Goal: Task Accomplishment & Management: Manage account settings

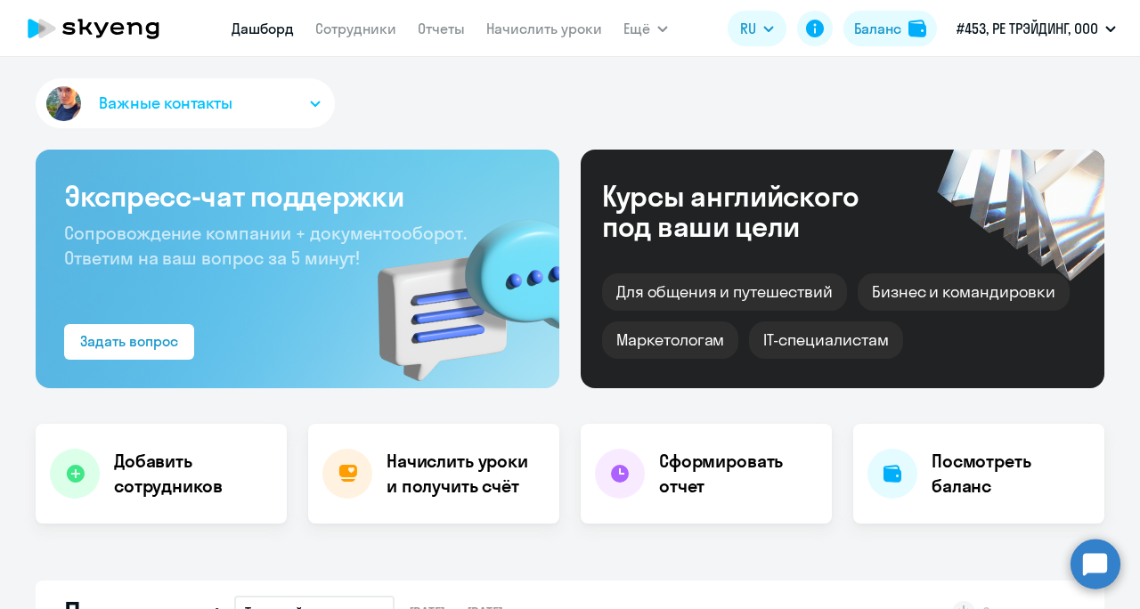
select select "30"
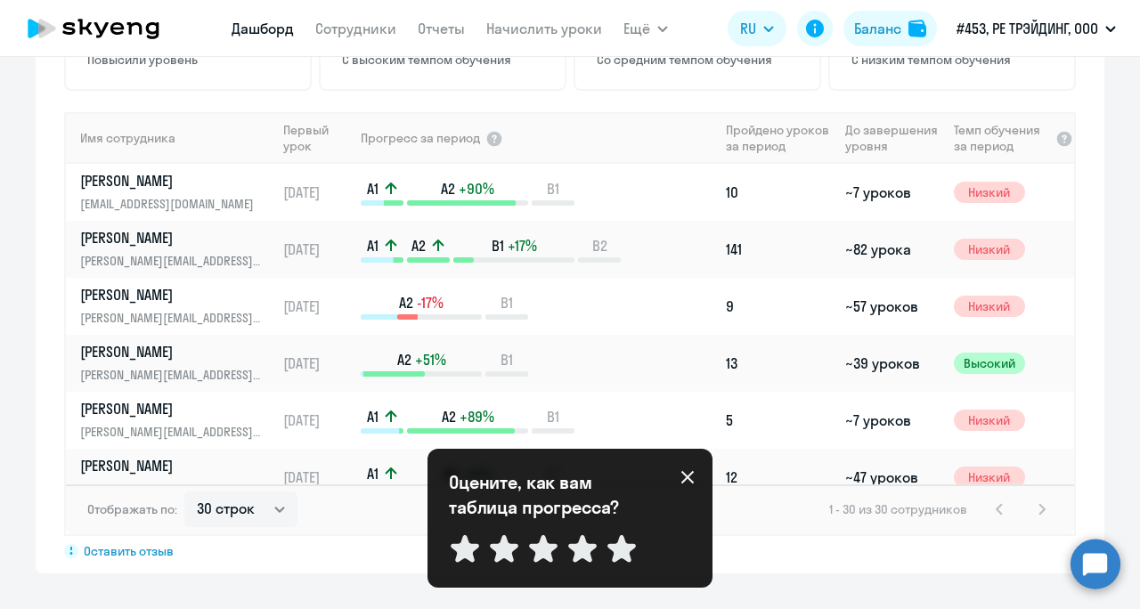
click at [683, 476] on icon at bounding box center [687, 477] width 14 height 14
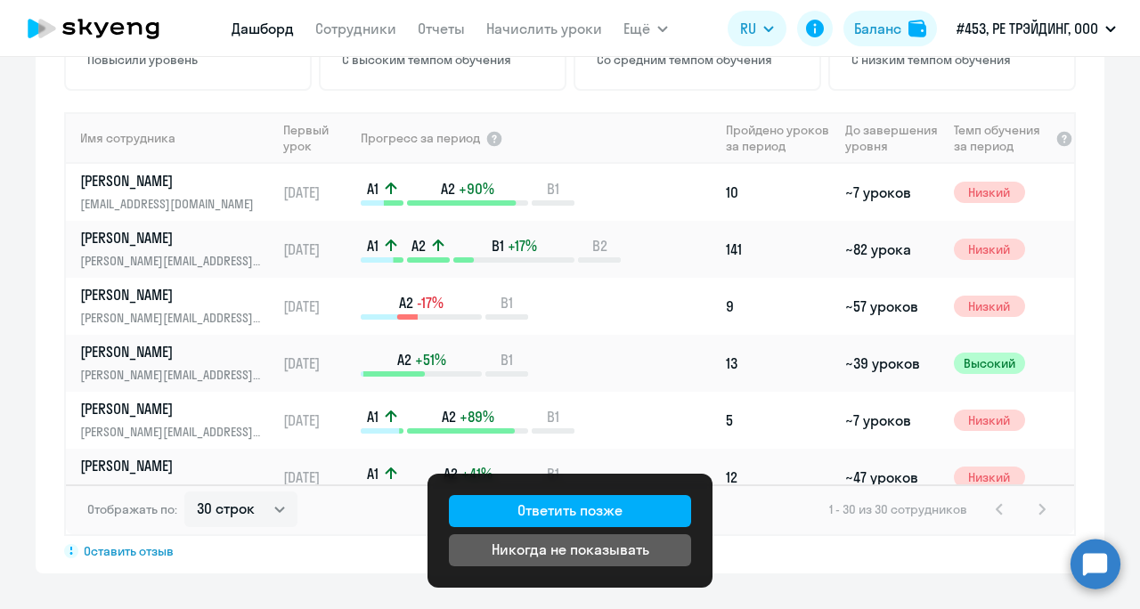
click at [867, 570] on div "Показать отключенных 6 Повысили уровень 2 С высоким темпом обучения 1 Со средни…" at bounding box center [570, 248] width 1068 height 652
click at [606, 550] on div "Никогда не показывать" at bounding box center [570, 549] width 158 height 21
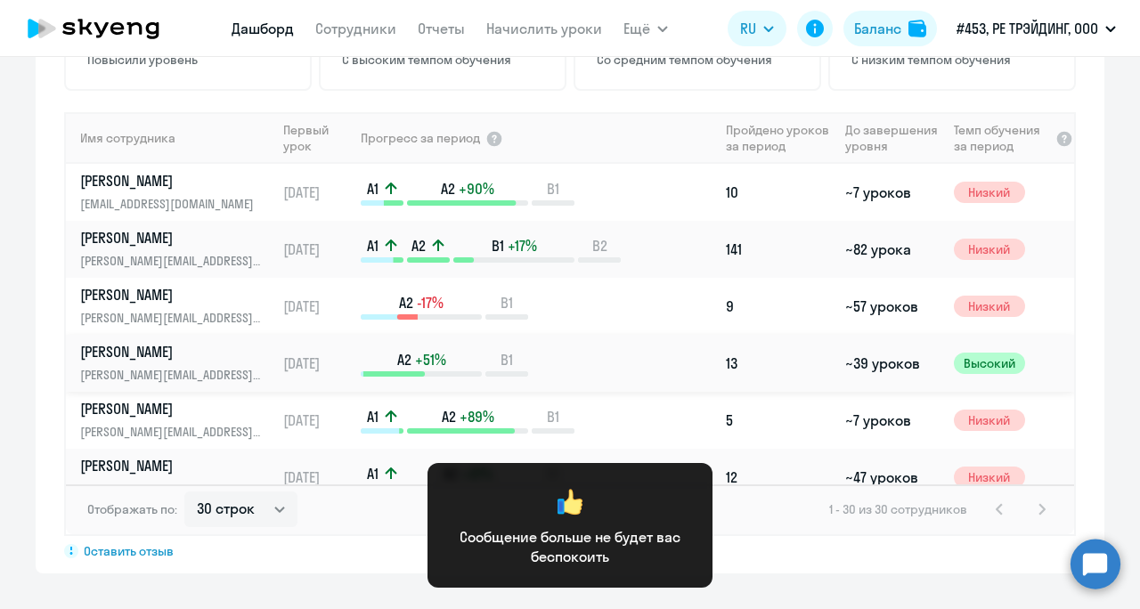
click at [654, 353] on div "A2 +51% B1" at bounding box center [539, 363] width 357 height 27
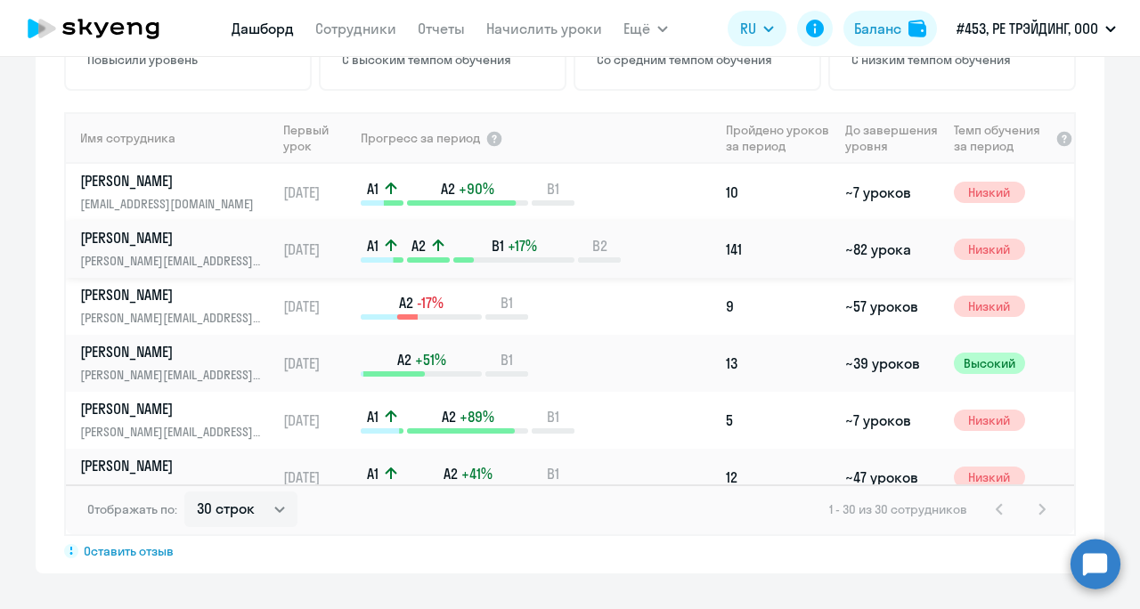
click at [123, 241] on p "[PERSON_NAME]" at bounding box center [171, 238] width 183 height 20
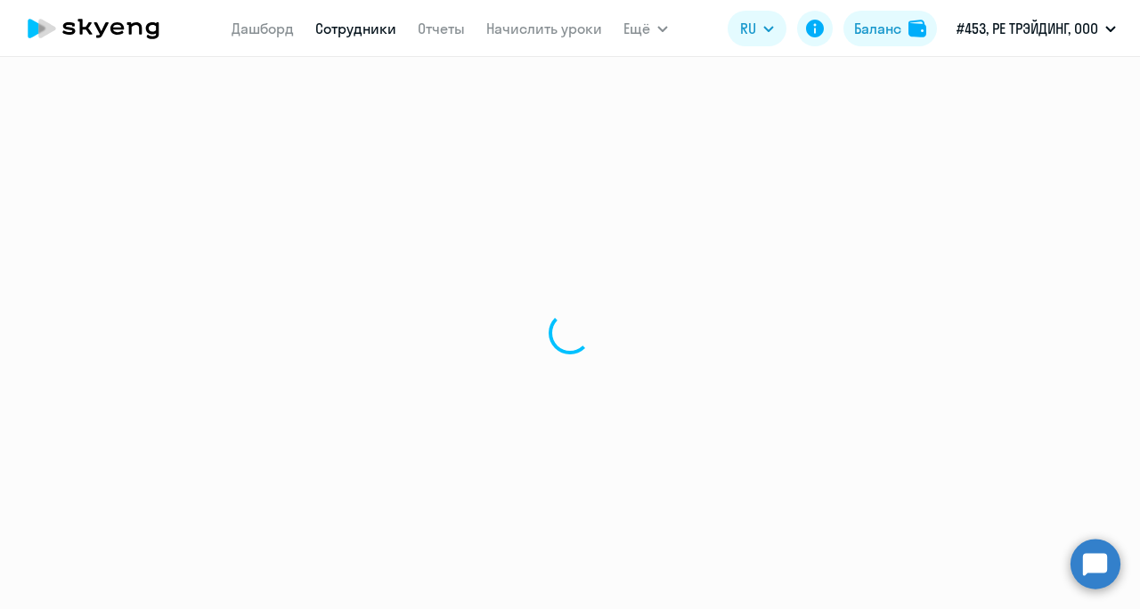
select select "english"
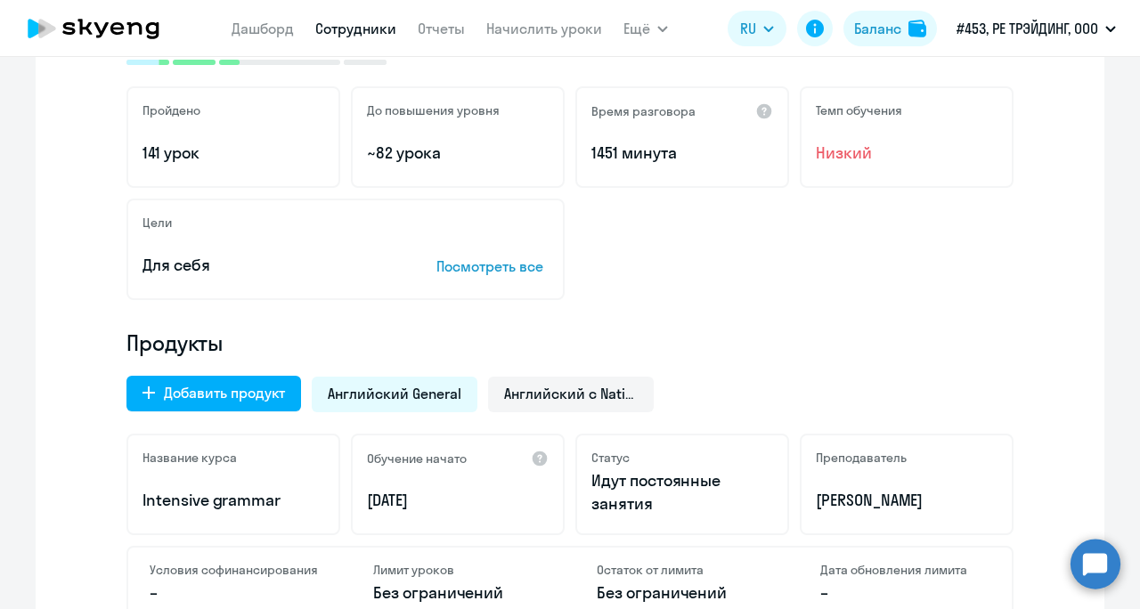
scroll to position [89, 0]
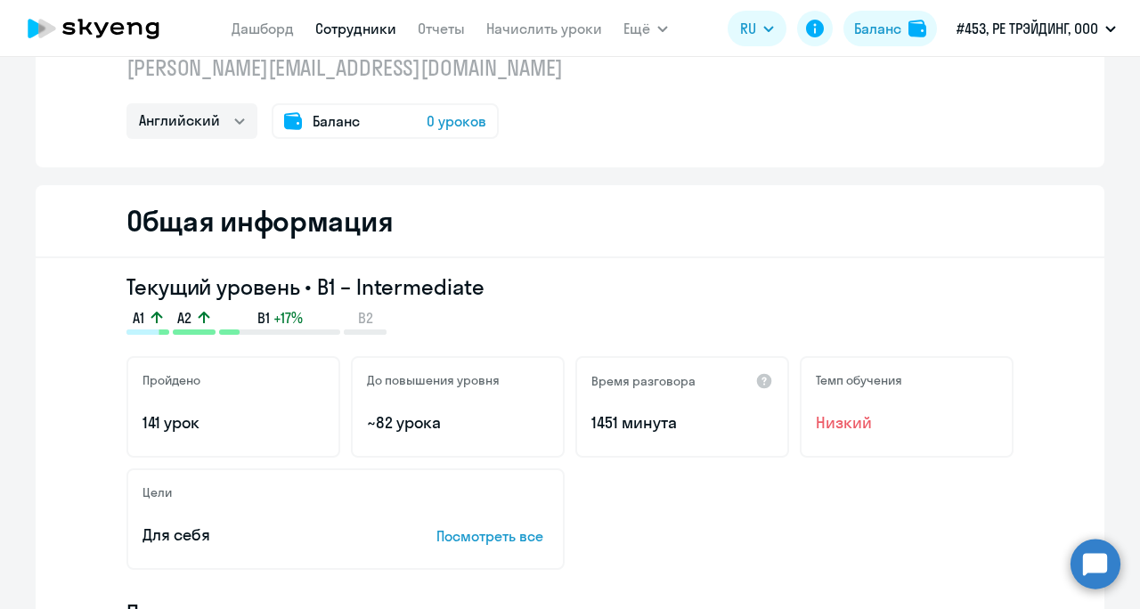
click at [458, 120] on span "0 уроков" at bounding box center [456, 120] width 60 height 21
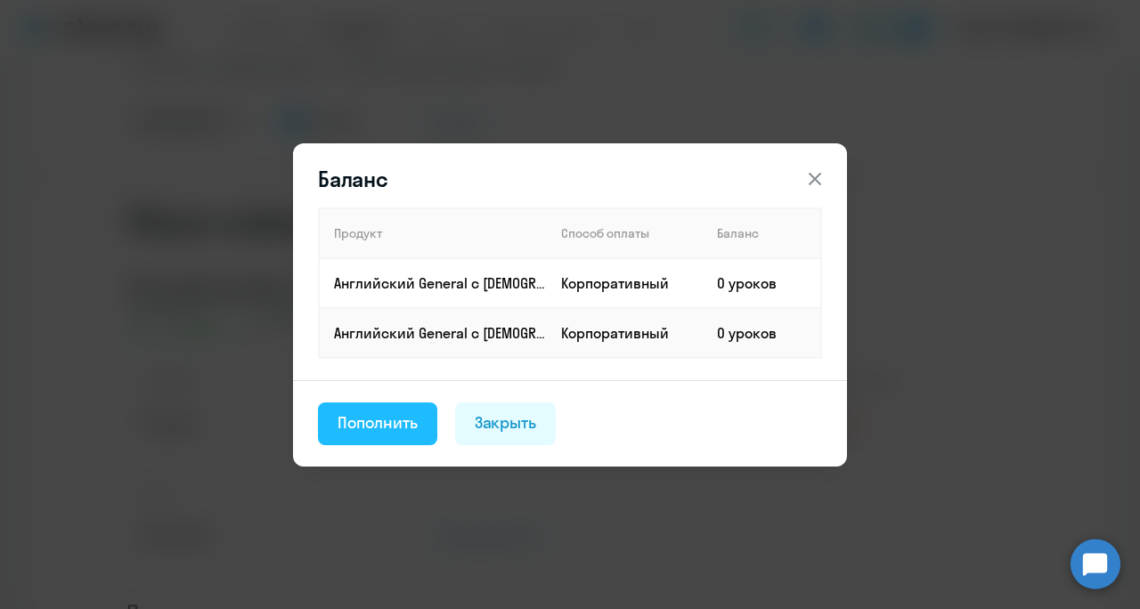
click at [391, 423] on div "Пополнить" at bounding box center [377, 422] width 80 height 23
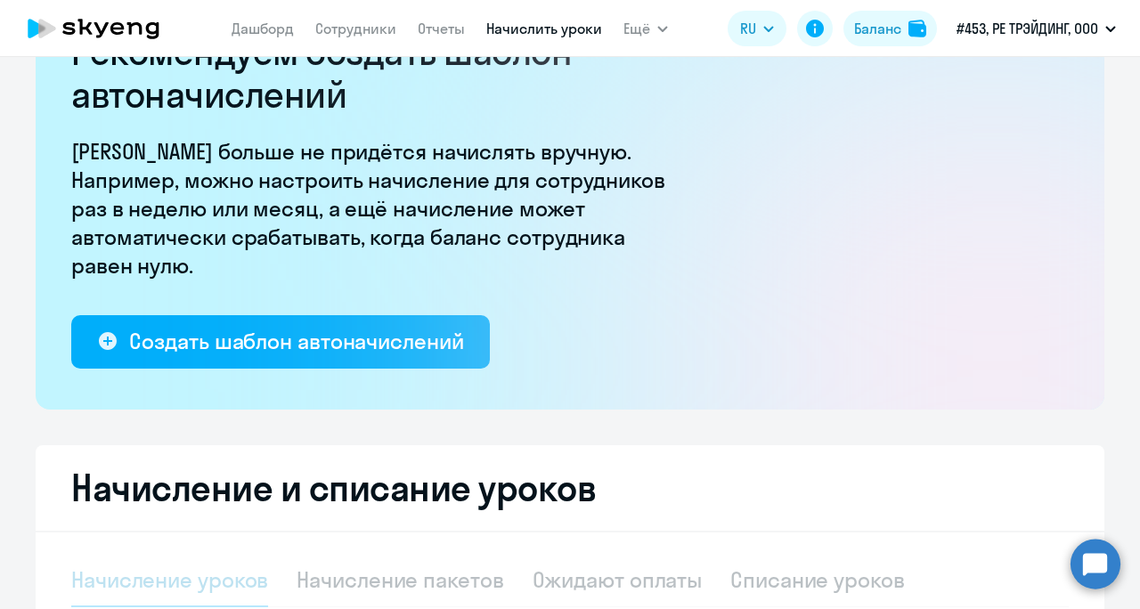
select select "10"
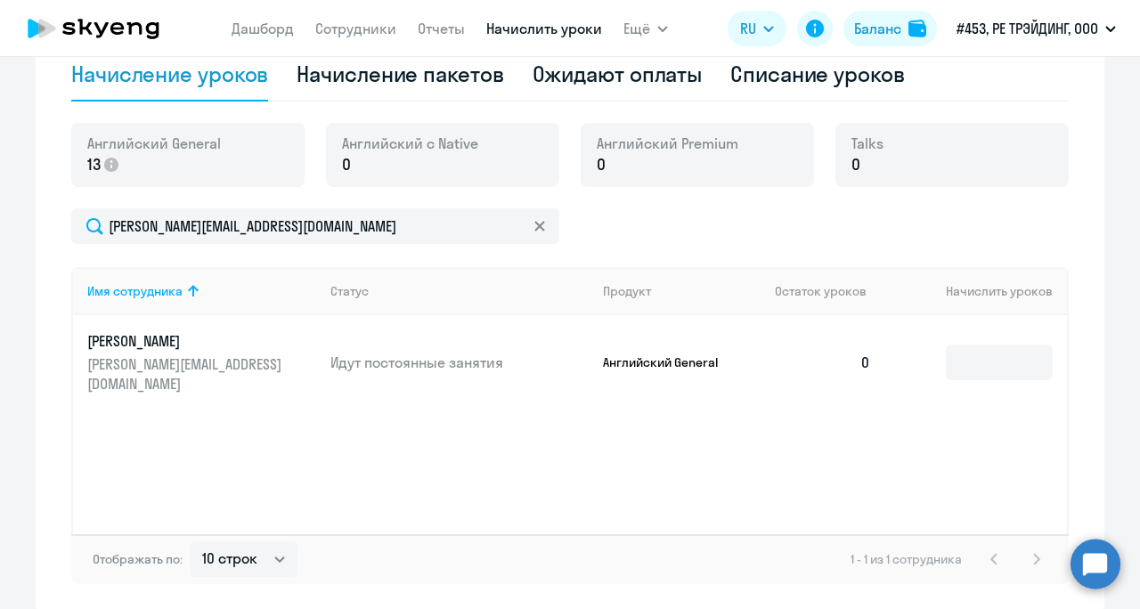
scroll to position [623, 0]
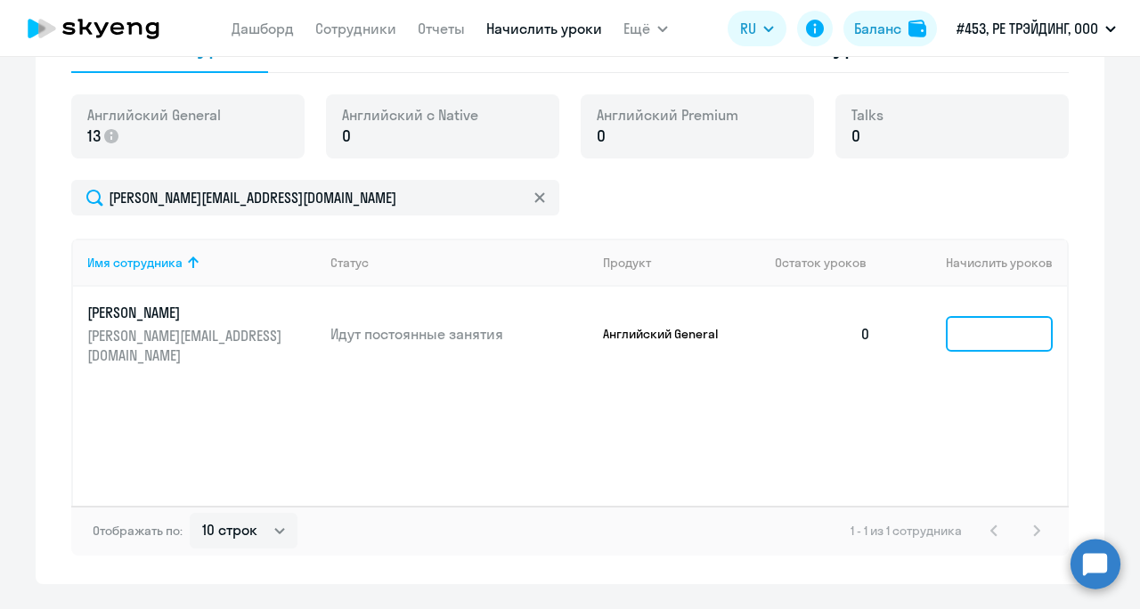
click at [1010, 329] on input at bounding box center [998, 334] width 107 height 36
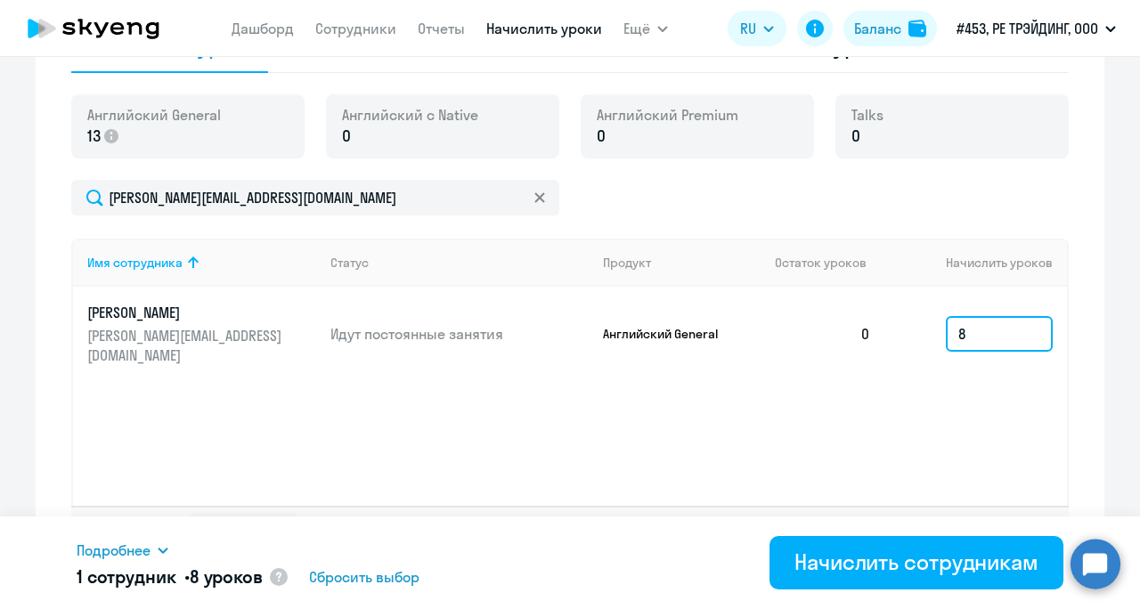
scroll to position [669, 0]
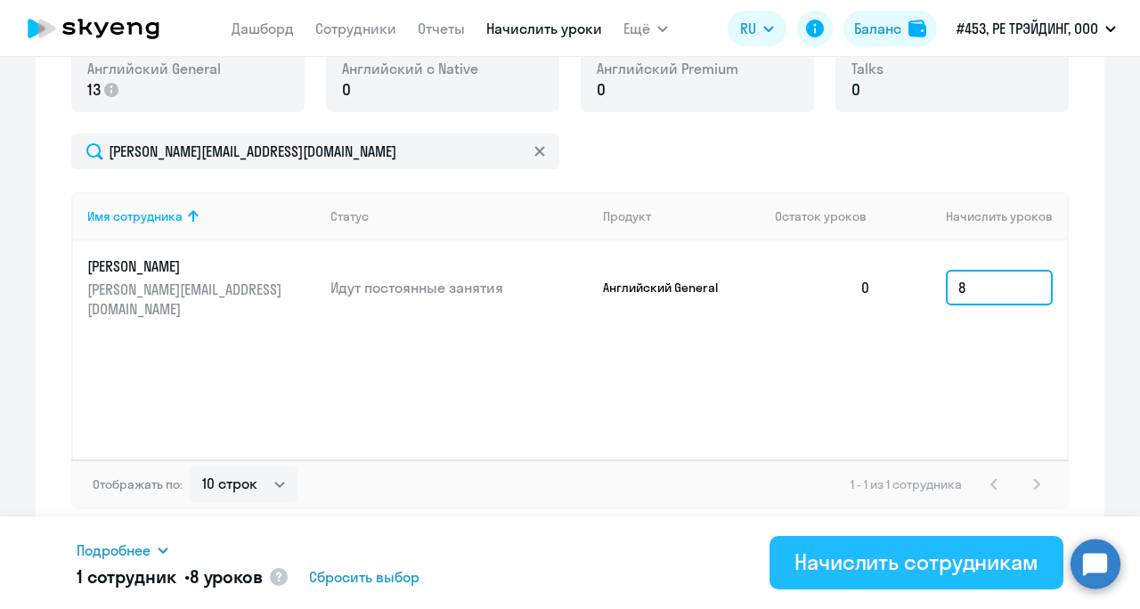
type input "8"
click at [893, 561] on div "Начислить сотрудникам" at bounding box center [916, 562] width 244 height 28
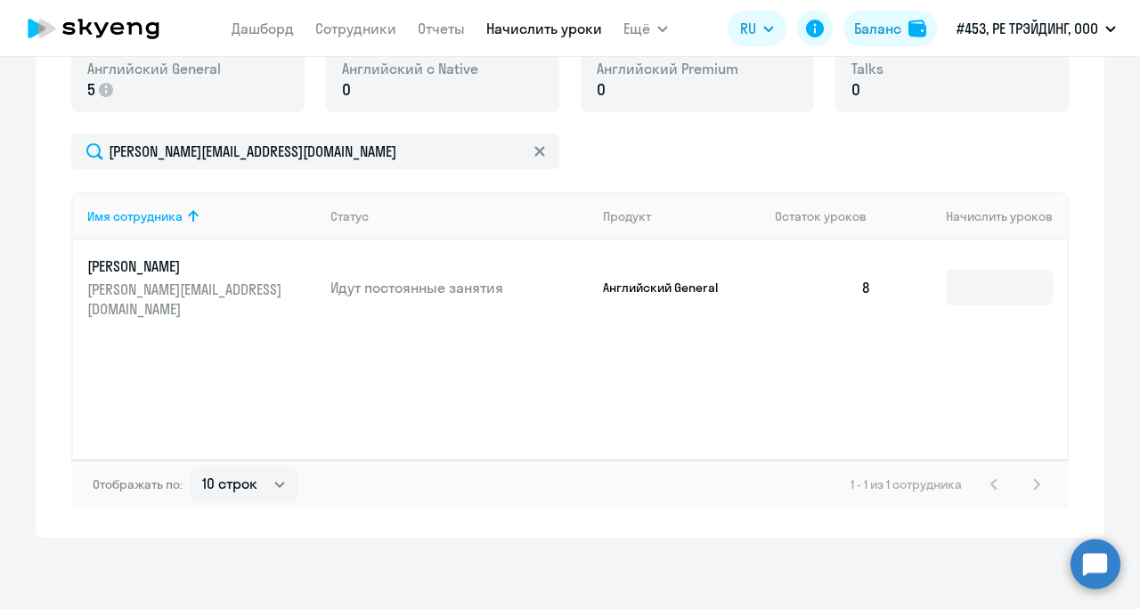
scroll to position [224, 0]
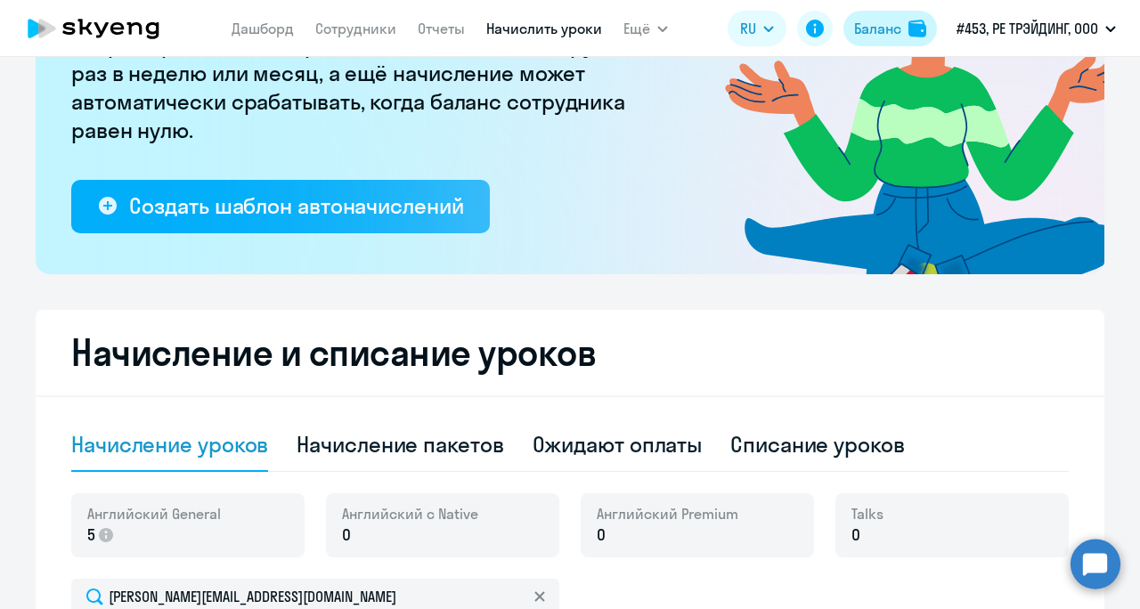
click at [855, 33] on div "Баланс" at bounding box center [877, 28] width 47 height 21
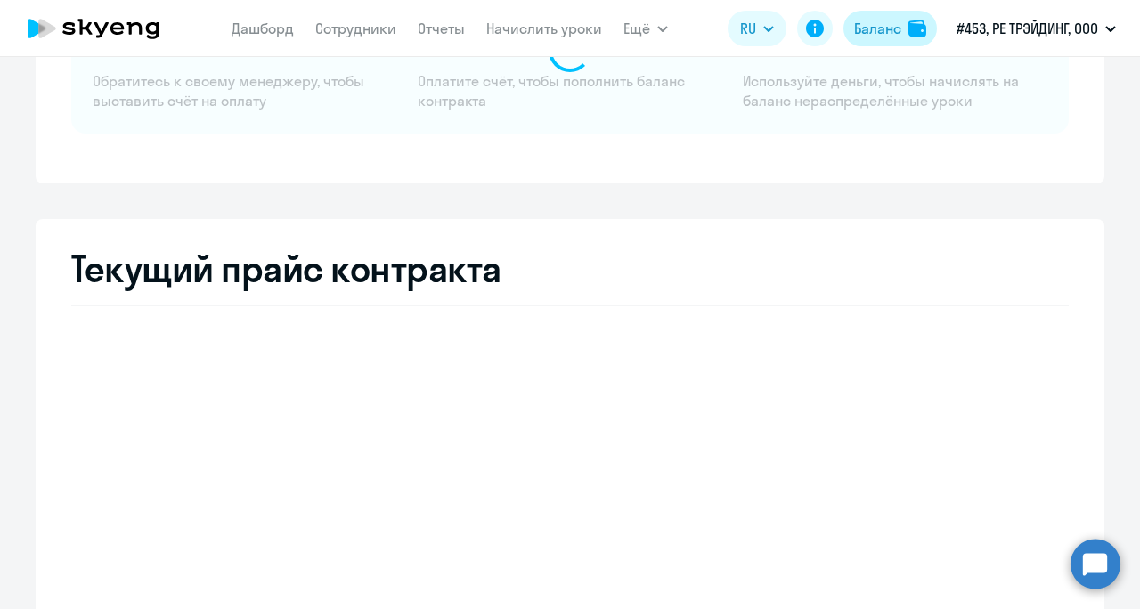
select select "english_adult_not_native_speaker"
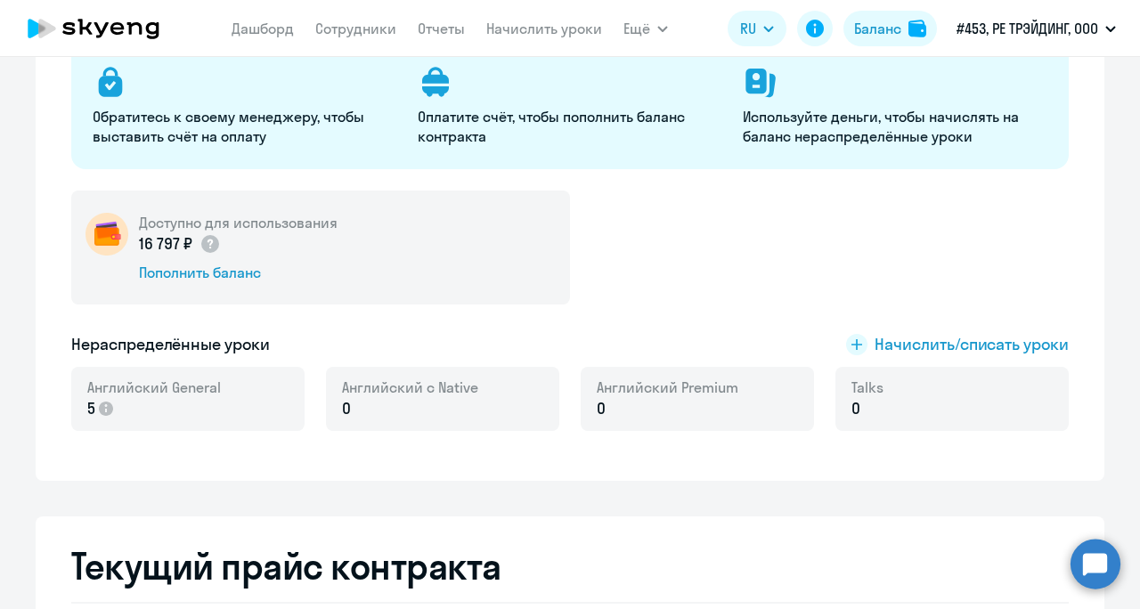
drag, startPoint x: 141, startPoint y: 245, endPoint x: 274, endPoint y: 242, distance: 133.6
click at [275, 242] on div "16 797 ₽" at bounding box center [238, 243] width 199 height 23
click at [323, 252] on div "16 797 ₽" at bounding box center [238, 243] width 199 height 23
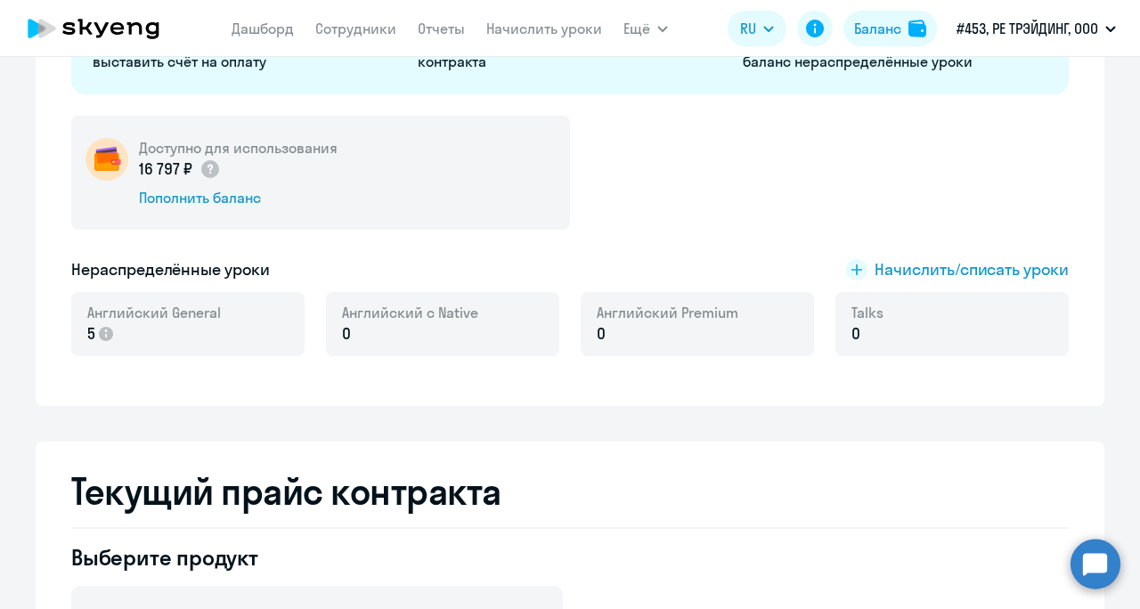
scroll to position [224, 0]
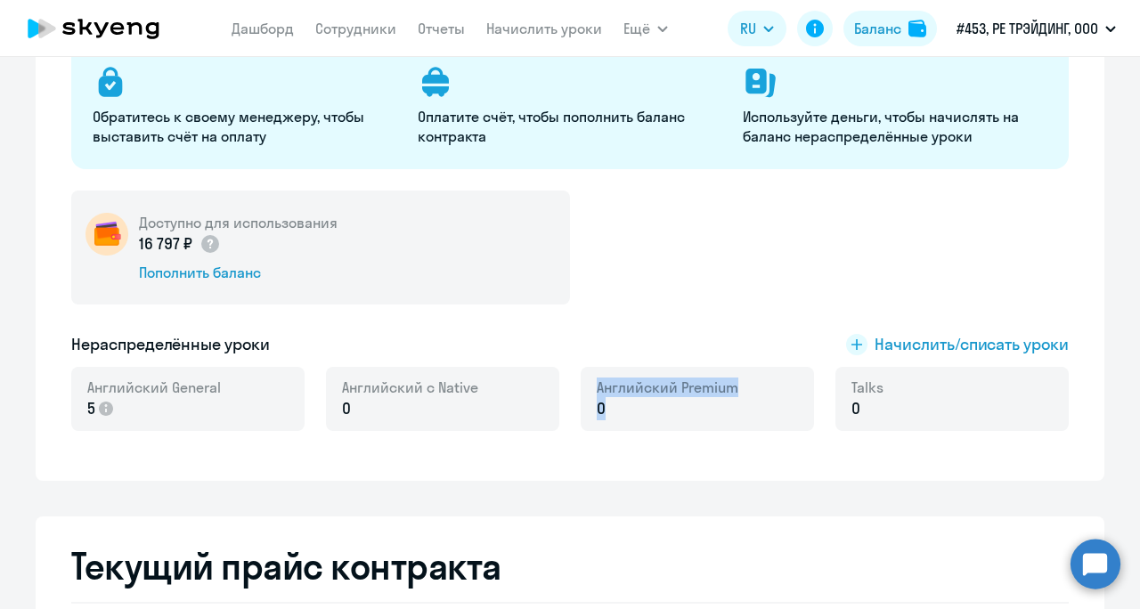
drag, startPoint x: 578, startPoint y: 393, endPoint x: 605, endPoint y: 411, distance: 32.8
click at [605, 411] on div "Английский Premium 0" at bounding box center [696, 399] width 233 height 64
click at [760, 426] on div "Английский Premium 0" at bounding box center [696, 399] width 233 height 64
drag, startPoint x: 585, startPoint y: 377, endPoint x: 730, endPoint y: 401, distance: 147.1
click at [727, 400] on div "Английский Premium 0" at bounding box center [696, 399] width 233 height 64
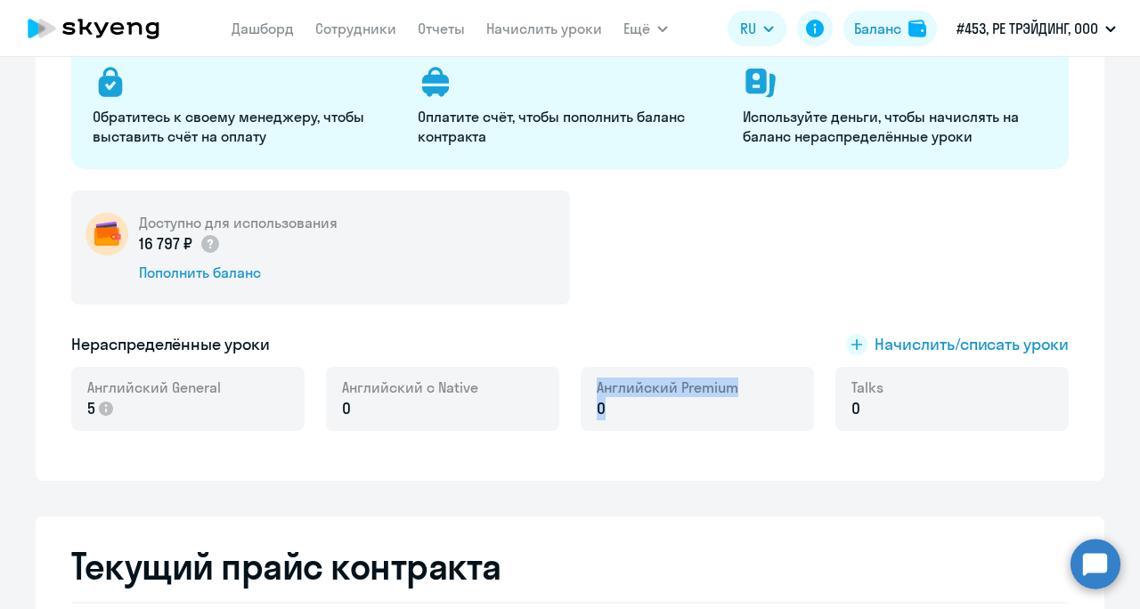
click at [623, 394] on span "Английский Premium" at bounding box center [667, 387] width 142 height 20
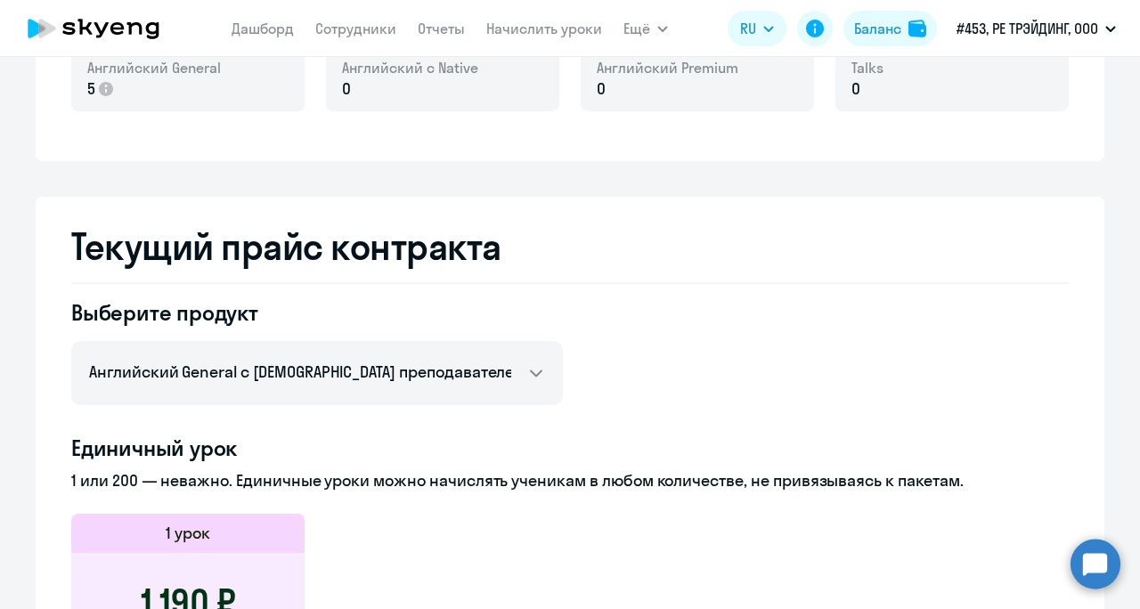
scroll to position [491, 0]
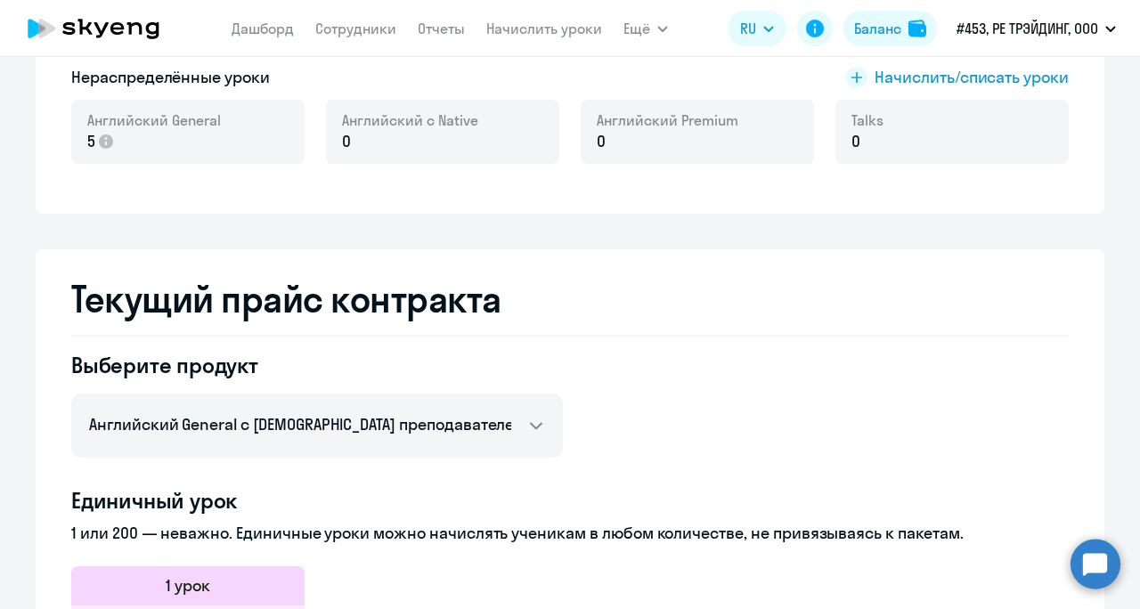
click at [1083, 555] on circle at bounding box center [1095, 564] width 50 height 50
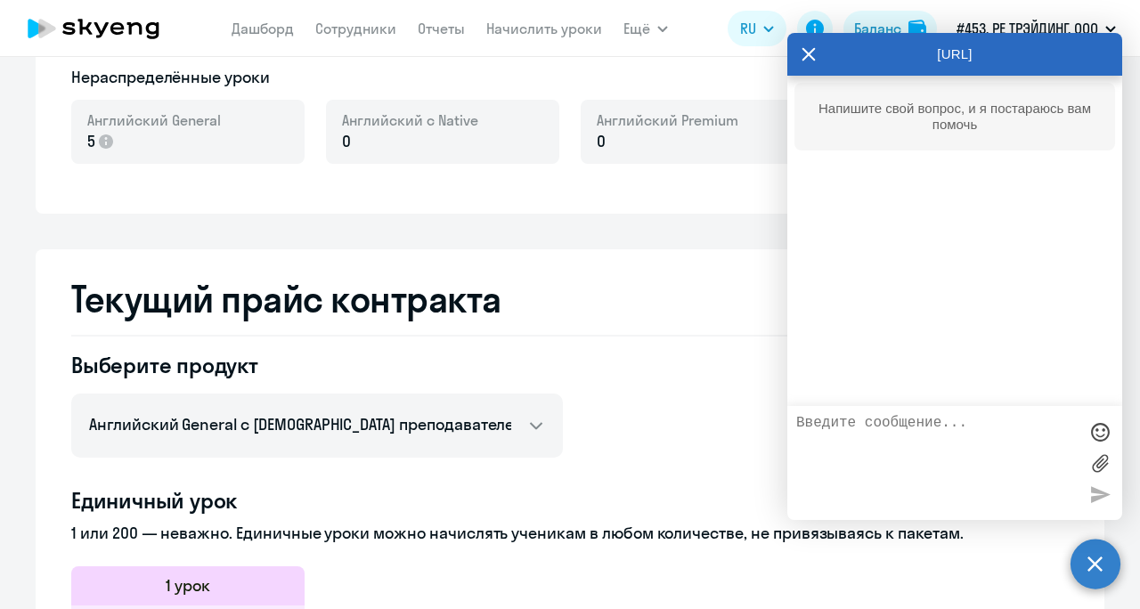
click at [874, 418] on textarea at bounding box center [936, 463] width 281 height 96
type textarea "Д"
click at [807, 52] on icon at bounding box center [808, 54] width 14 height 43
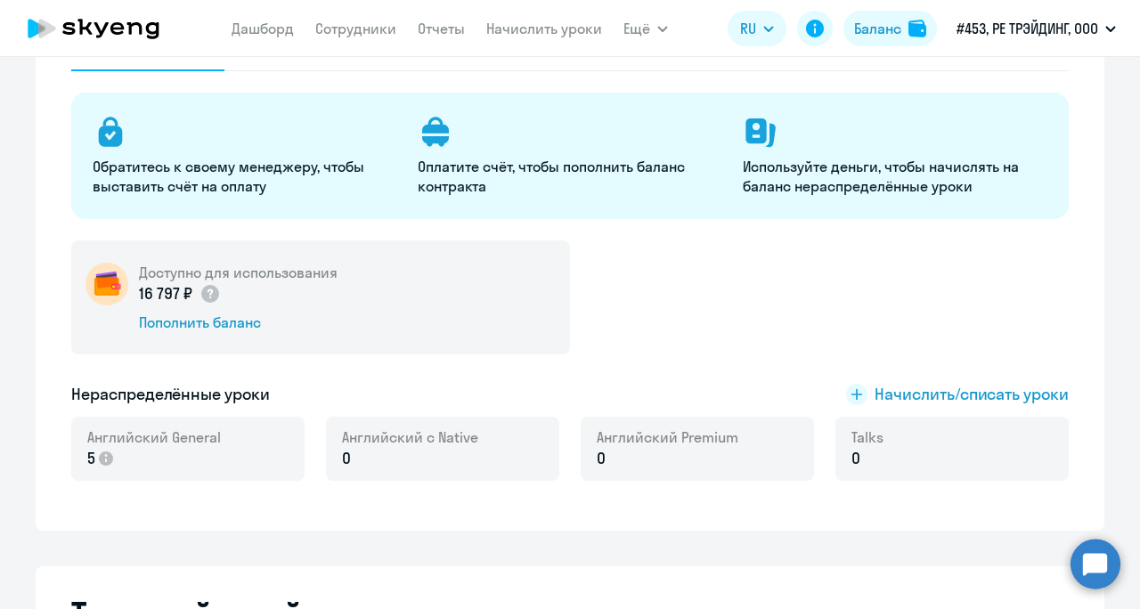
scroll to position [46, 0]
